Goal: Information Seeking & Learning: Learn about a topic

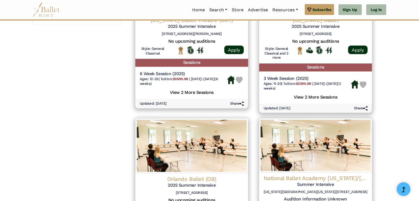
scroll to position [462, 0]
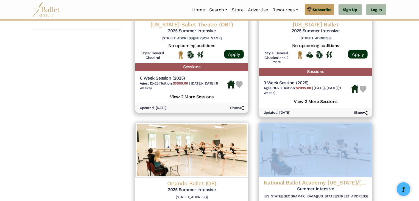
drag, startPoint x: 419, startPoint y: 120, endPoint x: 422, endPoint y: 153, distance: 33.1
click at [419, 153] on html "Premium Feature Make this audition season count. Upgrade to premium for access …" at bounding box center [209, 40] width 419 height 1005
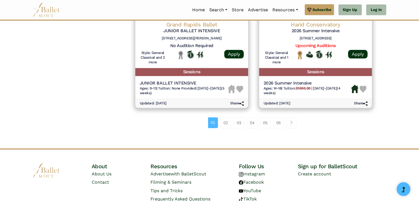
scroll to position [788, 0]
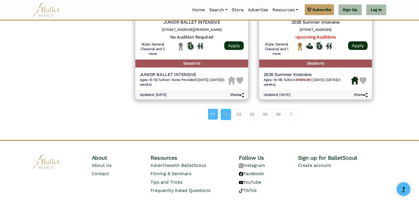
click at [226, 114] on link "02" at bounding box center [226, 114] width 10 height 11
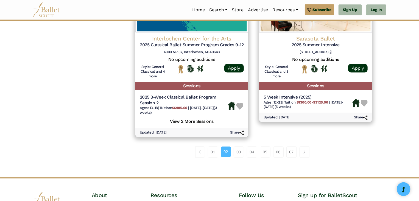
scroll to position [777, 0]
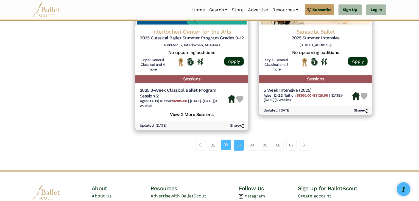
click at [241, 145] on link "03" at bounding box center [239, 144] width 10 height 11
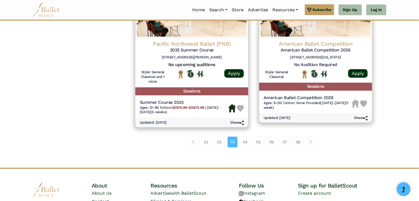
scroll to position [779, 0]
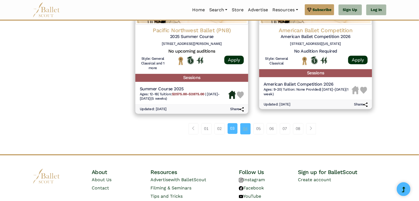
click at [247, 126] on link "04" at bounding box center [245, 128] width 10 height 11
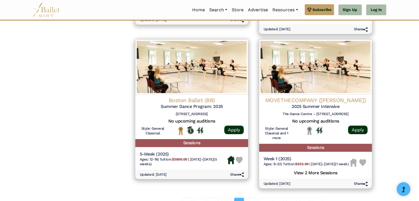
scroll to position [761, 0]
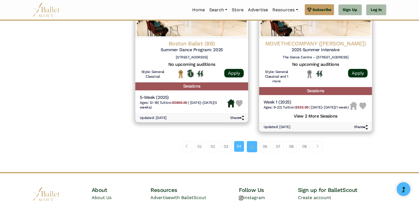
click at [257, 151] on link "05" at bounding box center [252, 146] width 10 height 11
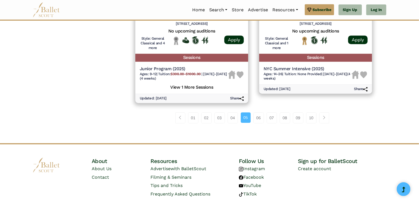
scroll to position [797, 0]
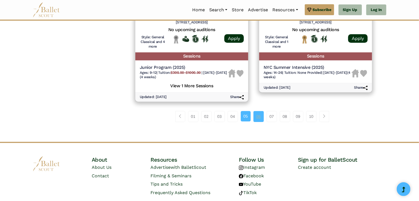
click at [254, 115] on link "06" at bounding box center [259, 116] width 10 height 11
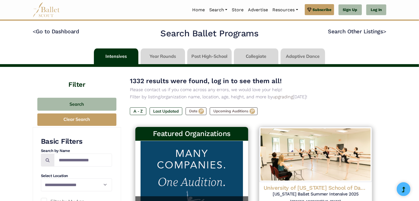
drag, startPoint x: 418, startPoint y: 29, endPoint x: 421, endPoint y: 55, distance: 25.7
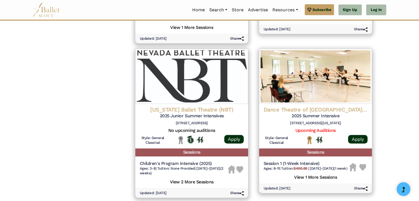
scroll to position [720, 0]
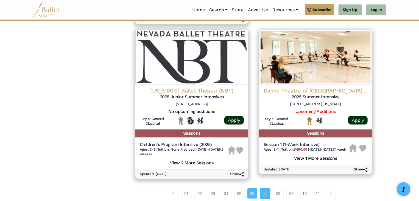
click at [262, 194] on link "07" at bounding box center [265, 193] width 10 height 11
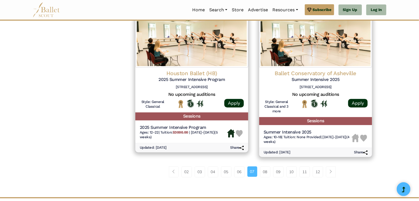
scroll to position [755, 0]
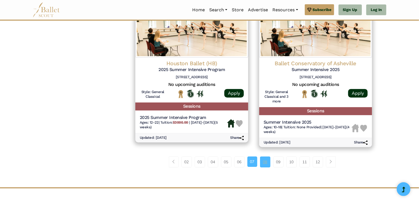
click at [266, 167] on link "08" at bounding box center [265, 161] width 10 height 11
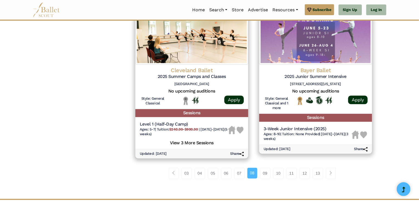
scroll to position [739, 0]
